Goal: Task Accomplishment & Management: Manage account settings

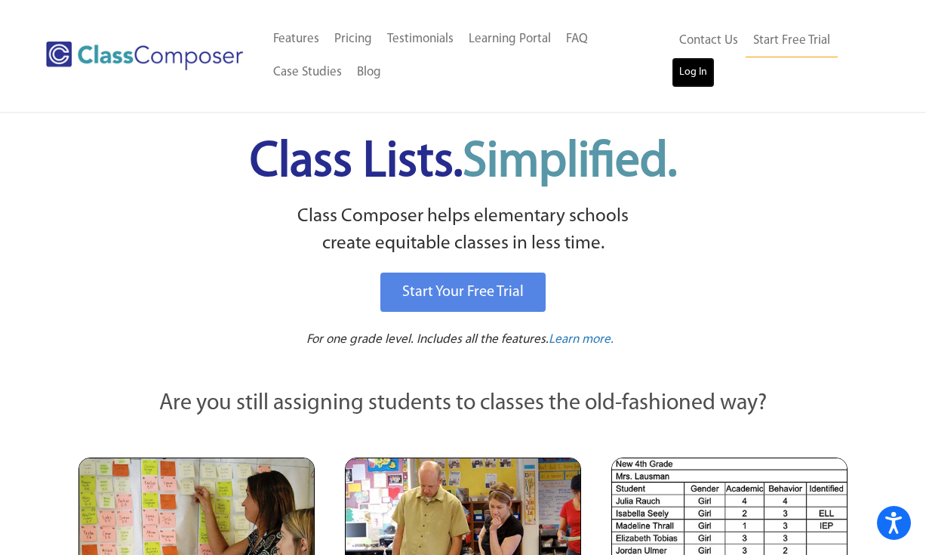
click at [694, 66] on link "Log In" at bounding box center [693, 72] width 43 height 30
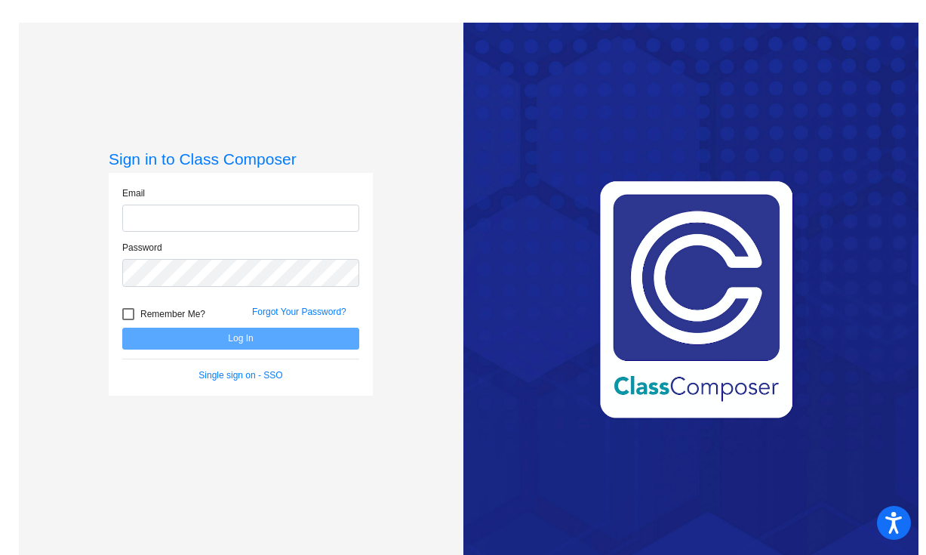
click at [235, 223] on input "email" at bounding box center [240, 219] width 237 height 28
type input "cnunez@oldadobe.org"
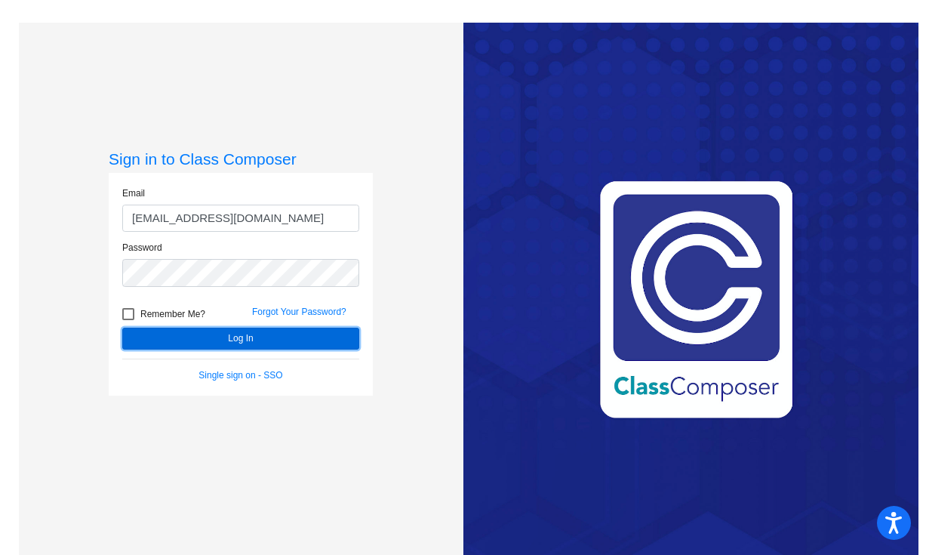
click at [242, 335] on button "Log In" at bounding box center [240, 339] width 237 height 22
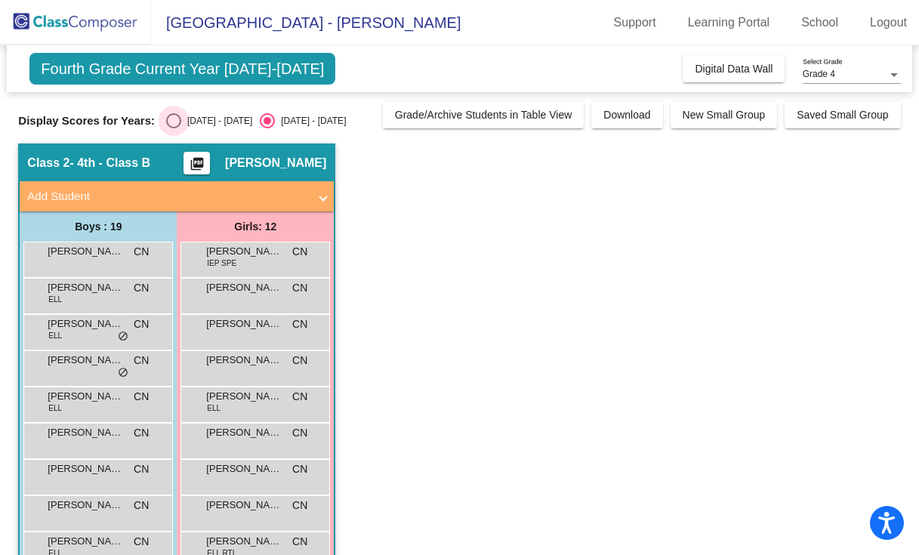
click at [171, 119] on div "Select an option" at bounding box center [173, 120] width 15 height 15
click at [173, 128] on input "2024 - 2025" at bounding box center [173, 128] width 1 height 1
radio input "true"
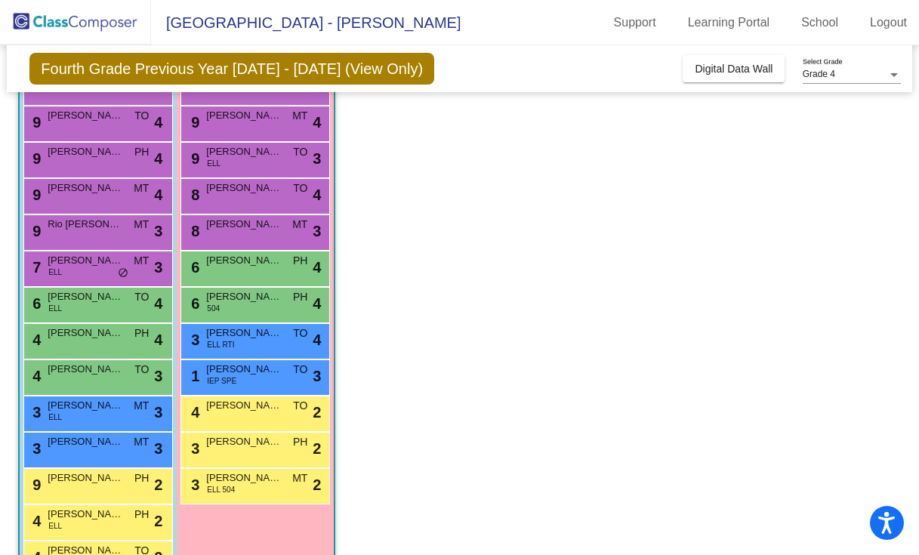
scroll to position [180, 0]
